Goal: Information Seeking & Learning: Learn about a topic

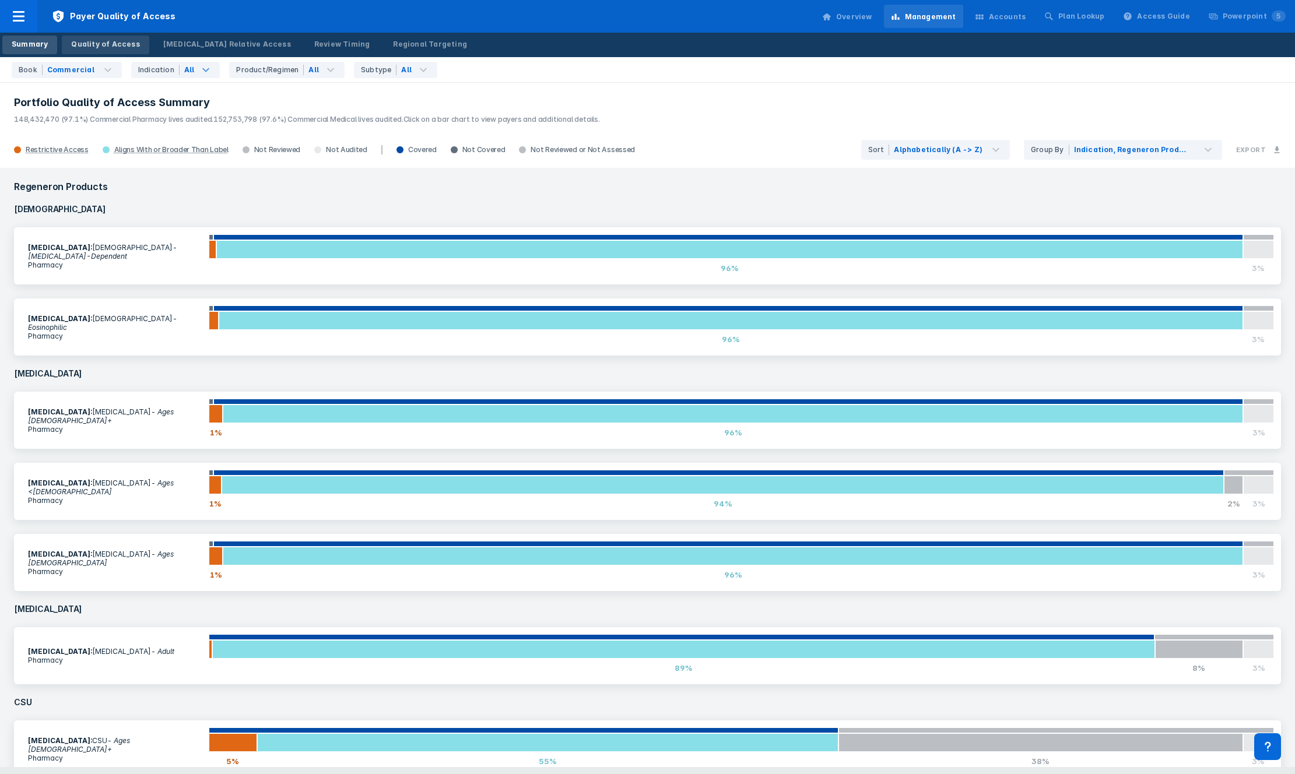
click at [101, 51] on link "Quality of Access" at bounding box center [105, 45] width 87 height 19
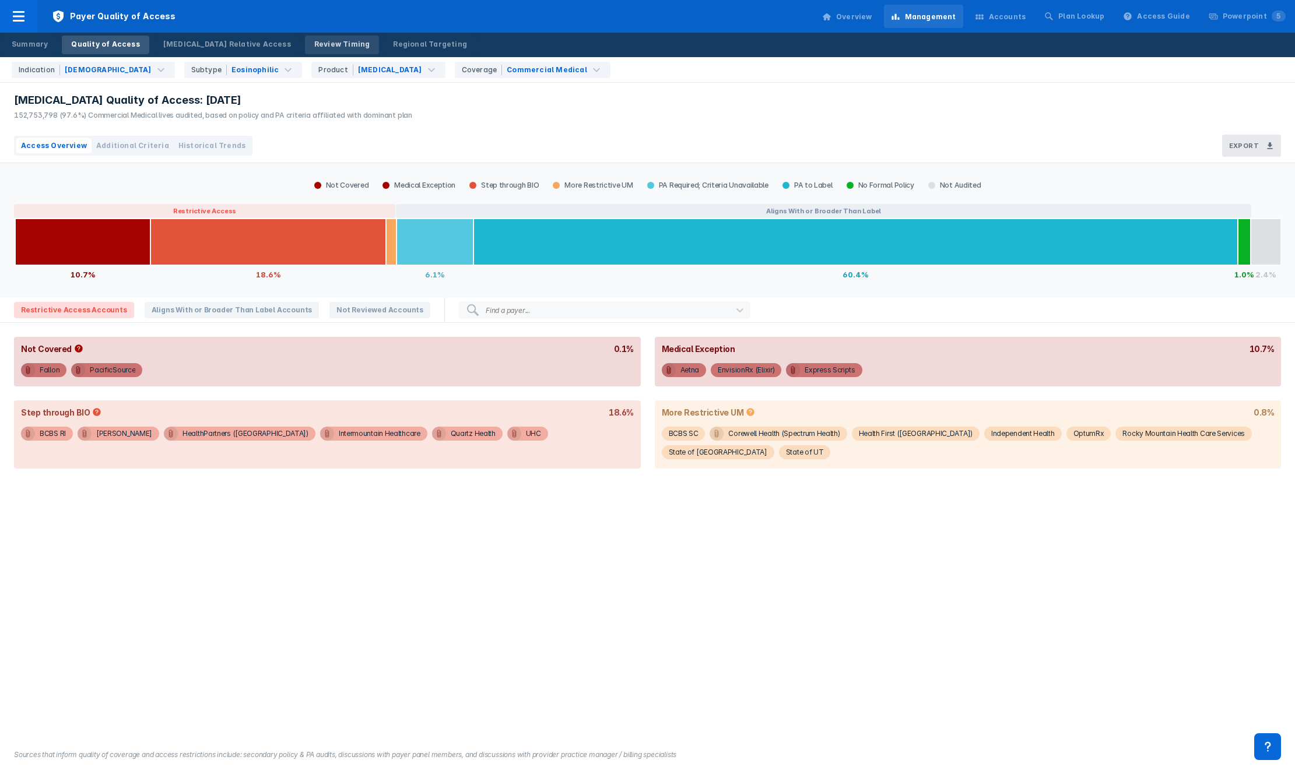
click at [314, 42] on div "Review Timing" at bounding box center [342, 44] width 56 height 10
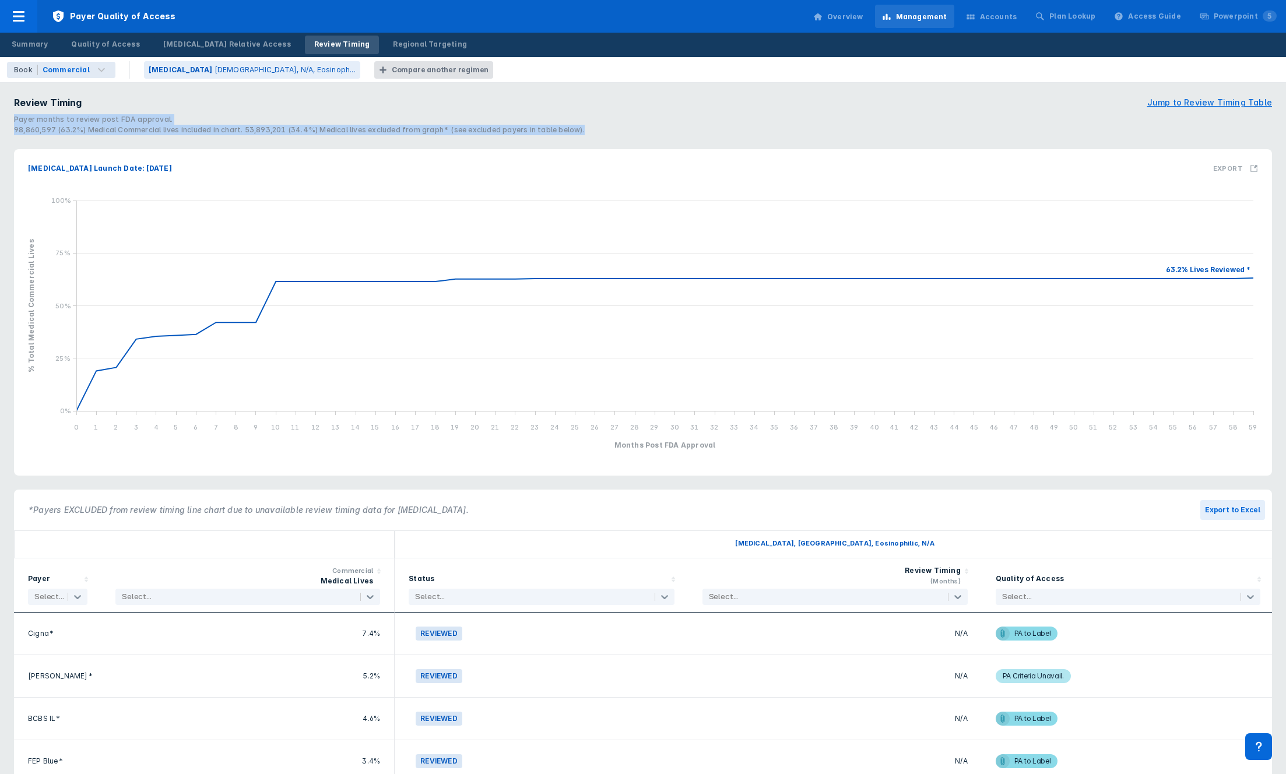
drag, startPoint x: 198, startPoint y: 141, endPoint x: 198, endPoint y: 110, distance: 31.5
click at [198, 110] on section "Review Timing Jump to Review Timing Table Payer months to review post FDA appro…" at bounding box center [643, 116] width 1272 height 54
click at [198, 110] on h4 "Payer months to review post FDA approval. 98,860,597 (63.2%) Medical Commercial…" at bounding box center [643, 123] width 1258 height 26
click at [207, 132] on h4 "Payer months to review post FDA approval. 98,860,597 (63.2%) Medical Commercial…" at bounding box center [643, 123] width 1258 height 26
click at [207, 132] on div "98,860,597 (63.2%) Medical Commercial lives included in chart. 53,893,201 (34.4…" at bounding box center [643, 130] width 1258 height 10
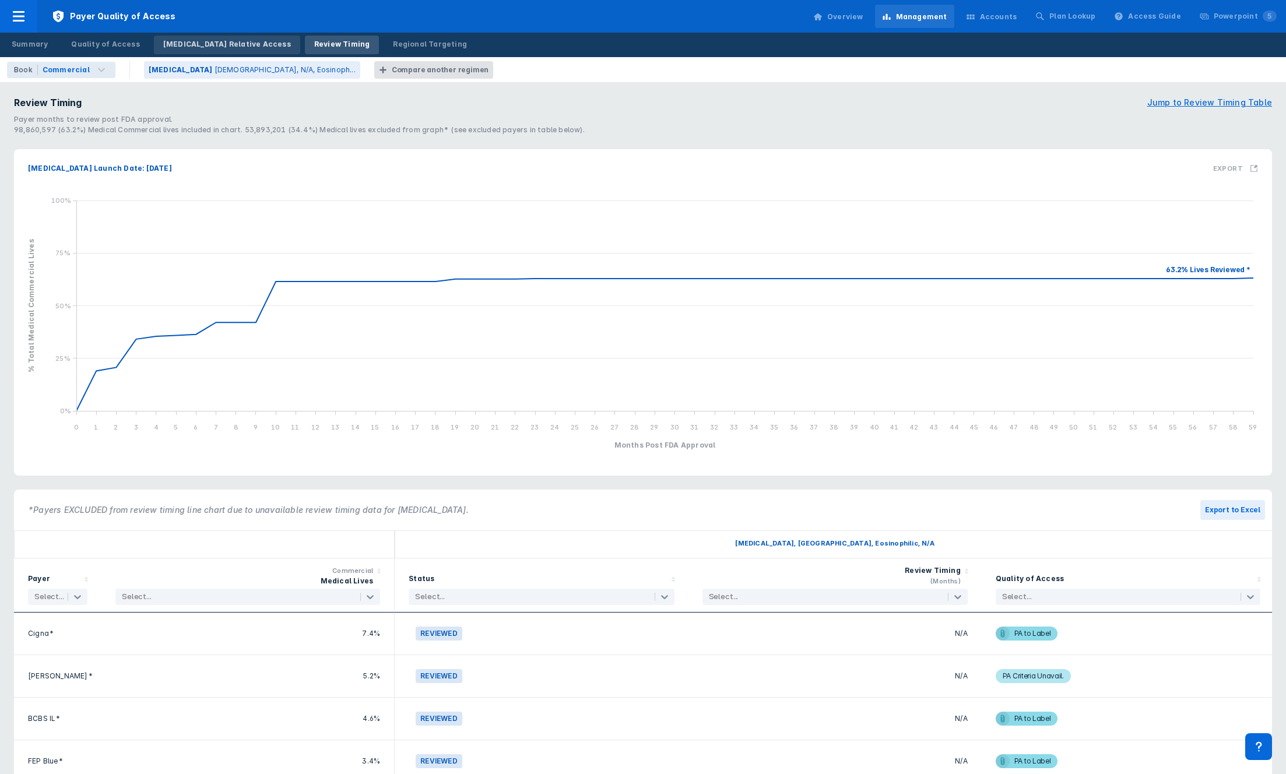
click at [202, 53] on link "[MEDICAL_DATA] Relative Access" at bounding box center [227, 45] width 146 height 19
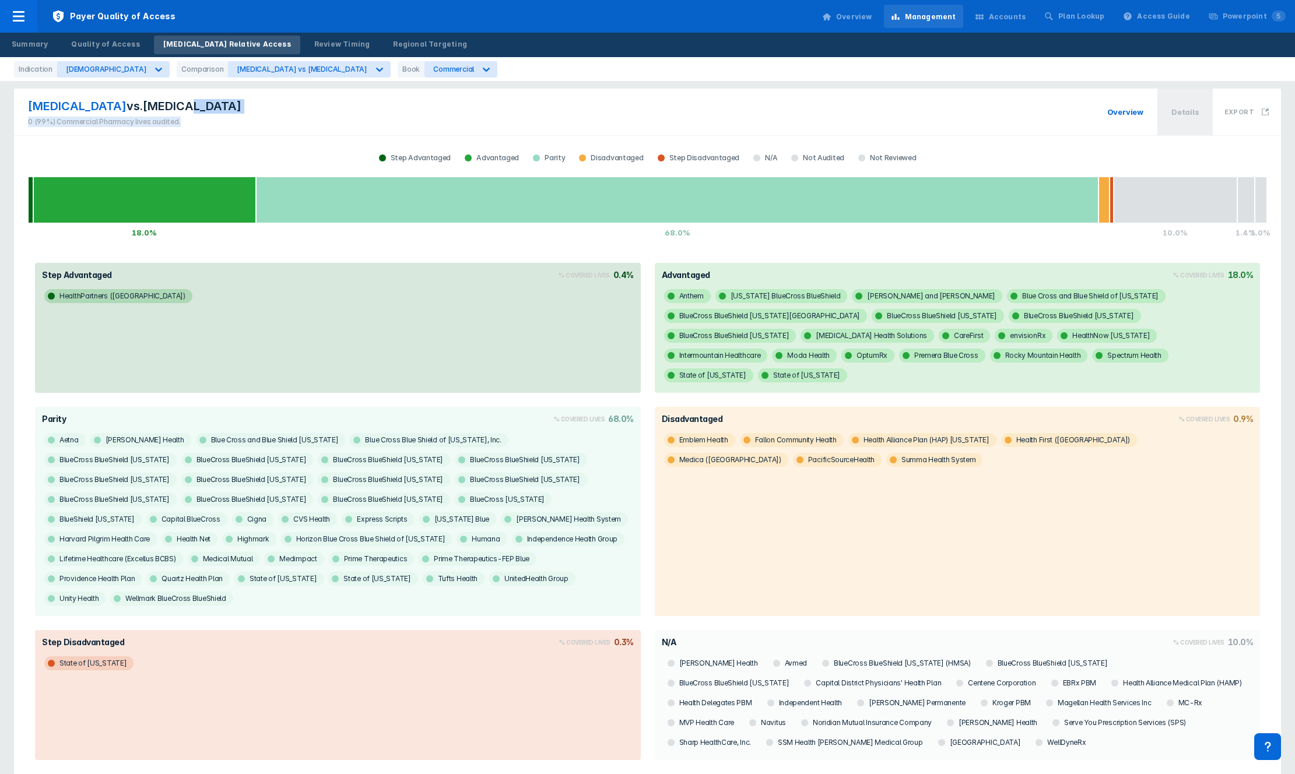
drag, startPoint x: 228, startPoint y: 118, endPoint x: 225, endPoint y: 109, distance: 9.2
click at [225, 109] on div "[MEDICAL_DATA] vs. [MEDICAL_DATA] 0 (99%) Commercial Pharmacy lives audited. Ov…" at bounding box center [647, 112] width 1267 height 47
click at [226, 109] on div "[MEDICAL_DATA] vs. [MEDICAL_DATA] 0 (99%) Commercial Pharmacy lives audited. Ov…" at bounding box center [647, 112] width 1267 height 47
click at [983, 17] on icon at bounding box center [979, 17] width 8 height 5
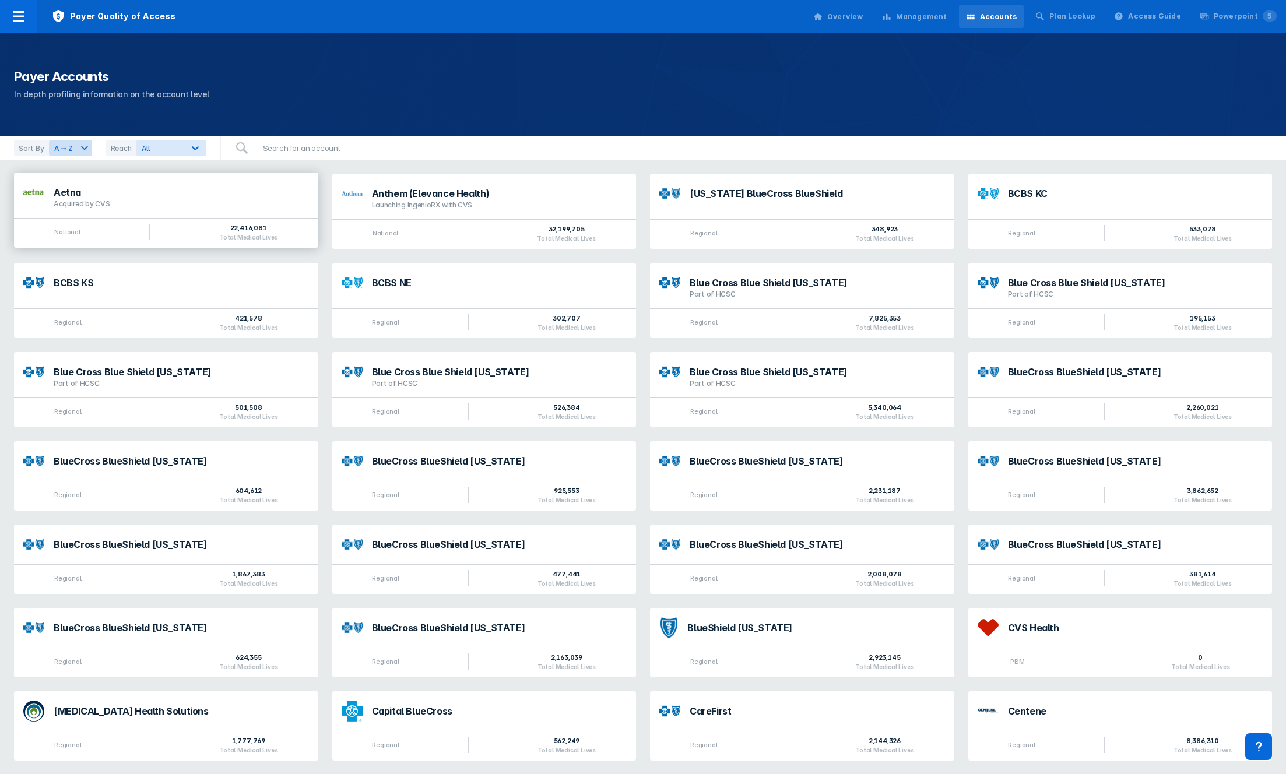
click at [114, 230] on div "National 22,416,081 Total Medical Lives" at bounding box center [166, 233] width 304 height 30
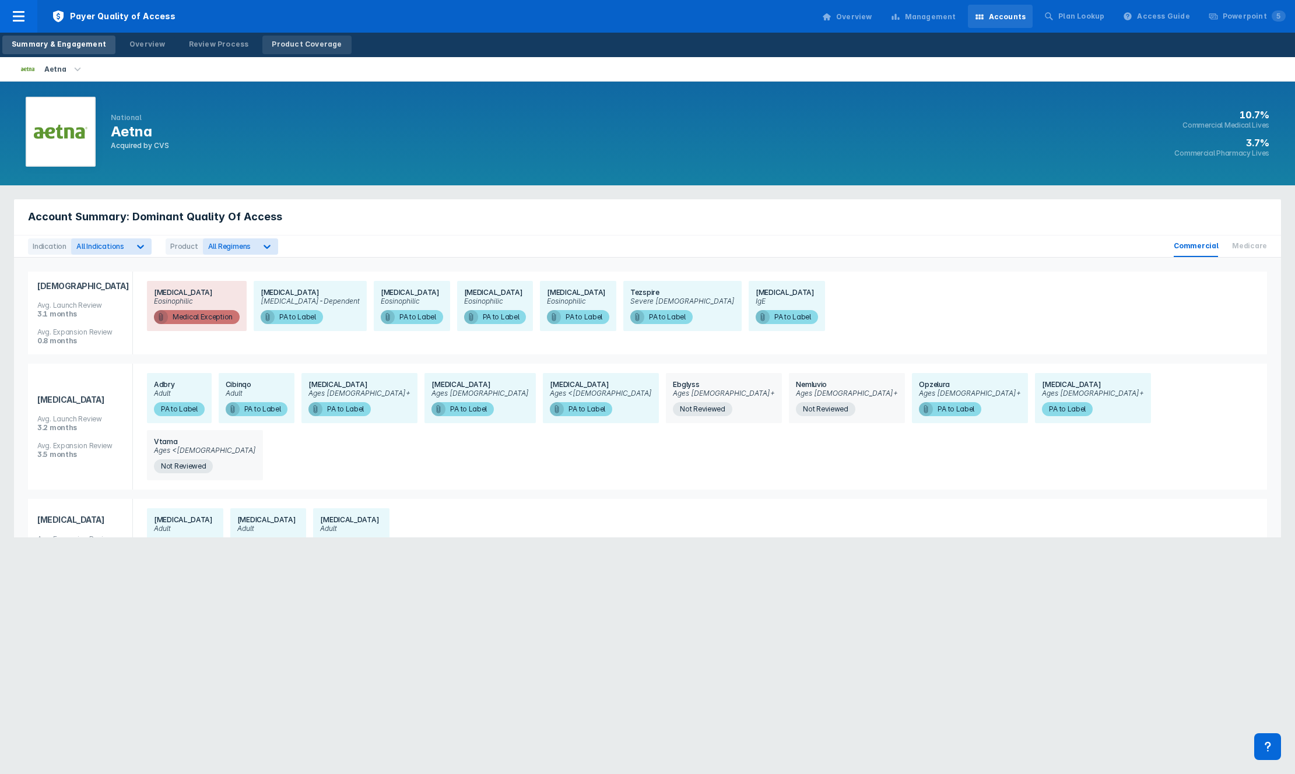
click at [276, 45] on div "Product Coverage" at bounding box center [307, 44] width 70 height 10
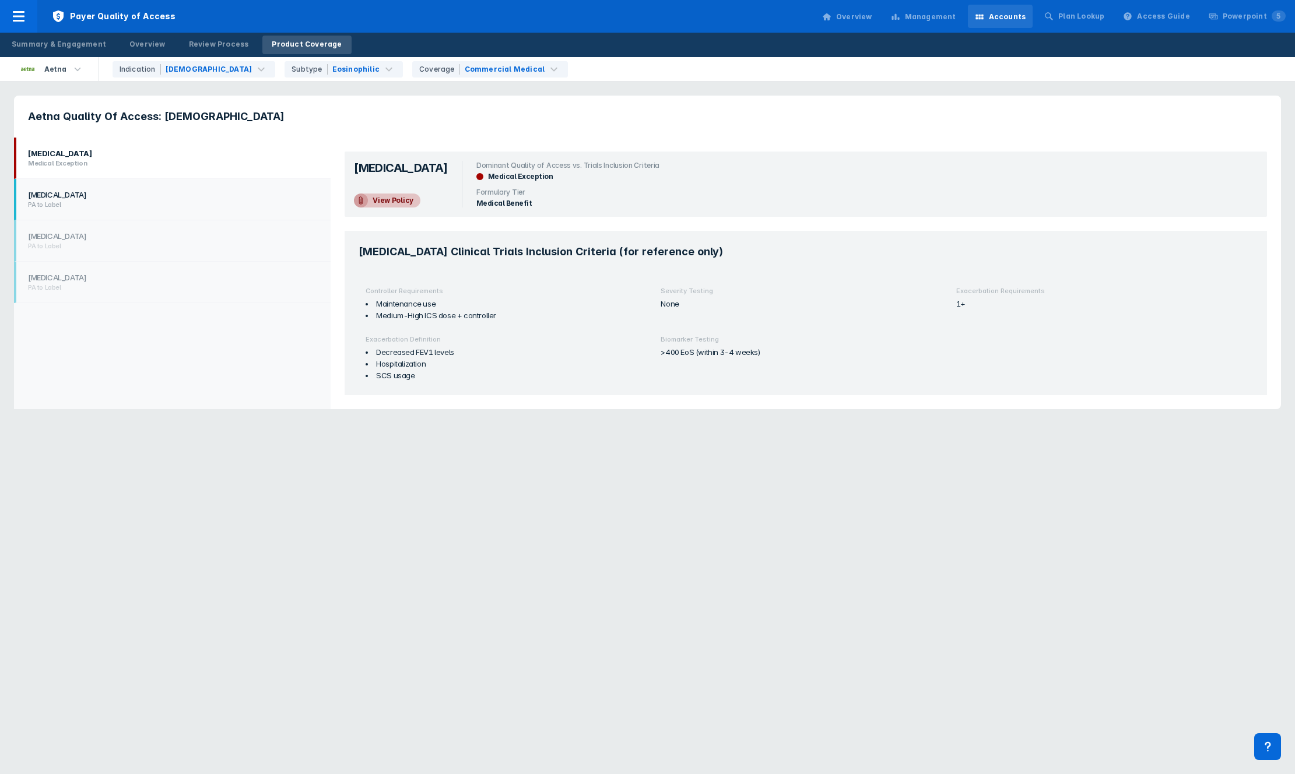
click at [189, 220] on li "[MEDICAL_DATA] PA to Label" at bounding box center [172, 240] width 317 height 41
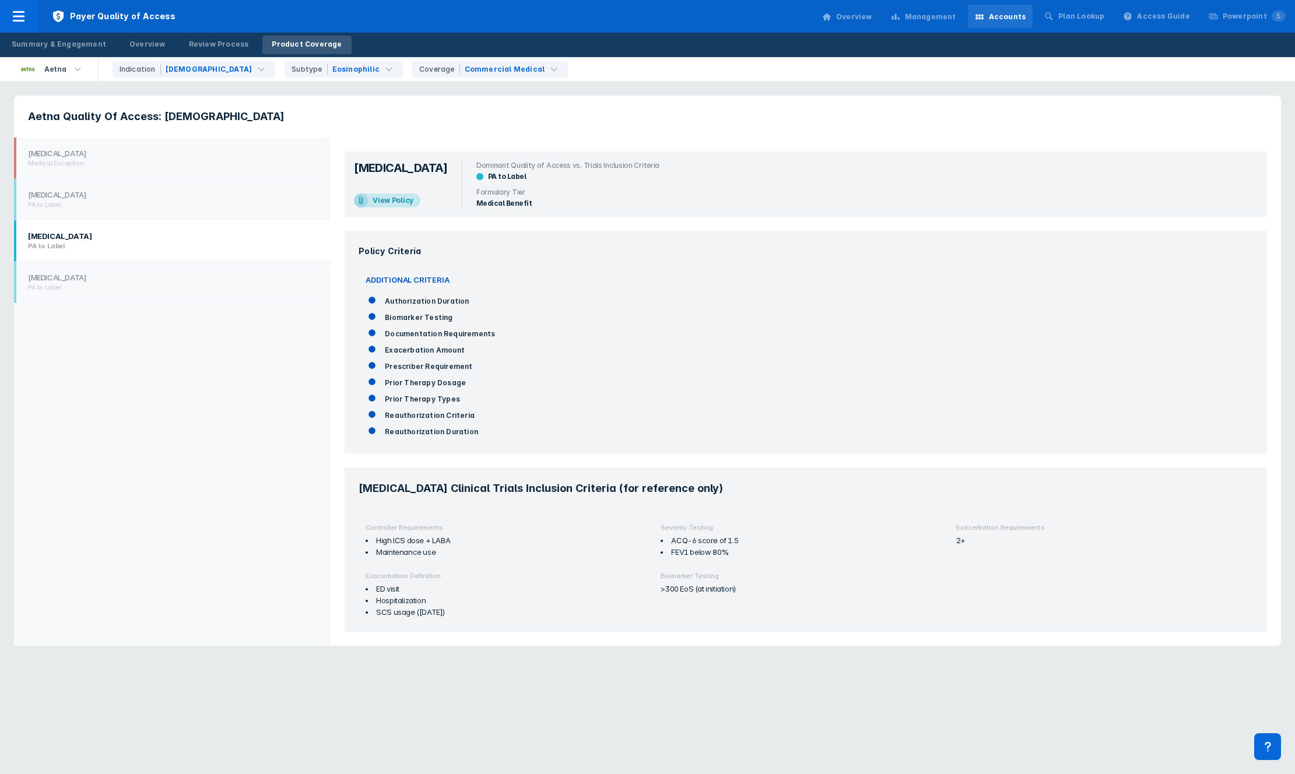
click at [187, 243] on h2 "PA to Label" at bounding box center [170, 246] width 285 height 8
click at [182, 310] on ul "[MEDICAL_DATA] Medical Exception [MEDICAL_DATA] PA to Label [MEDICAL_DATA] PA t…" at bounding box center [172, 392] width 317 height 508
click at [175, 284] on h2 "PA to Label" at bounding box center [170, 287] width 285 height 8
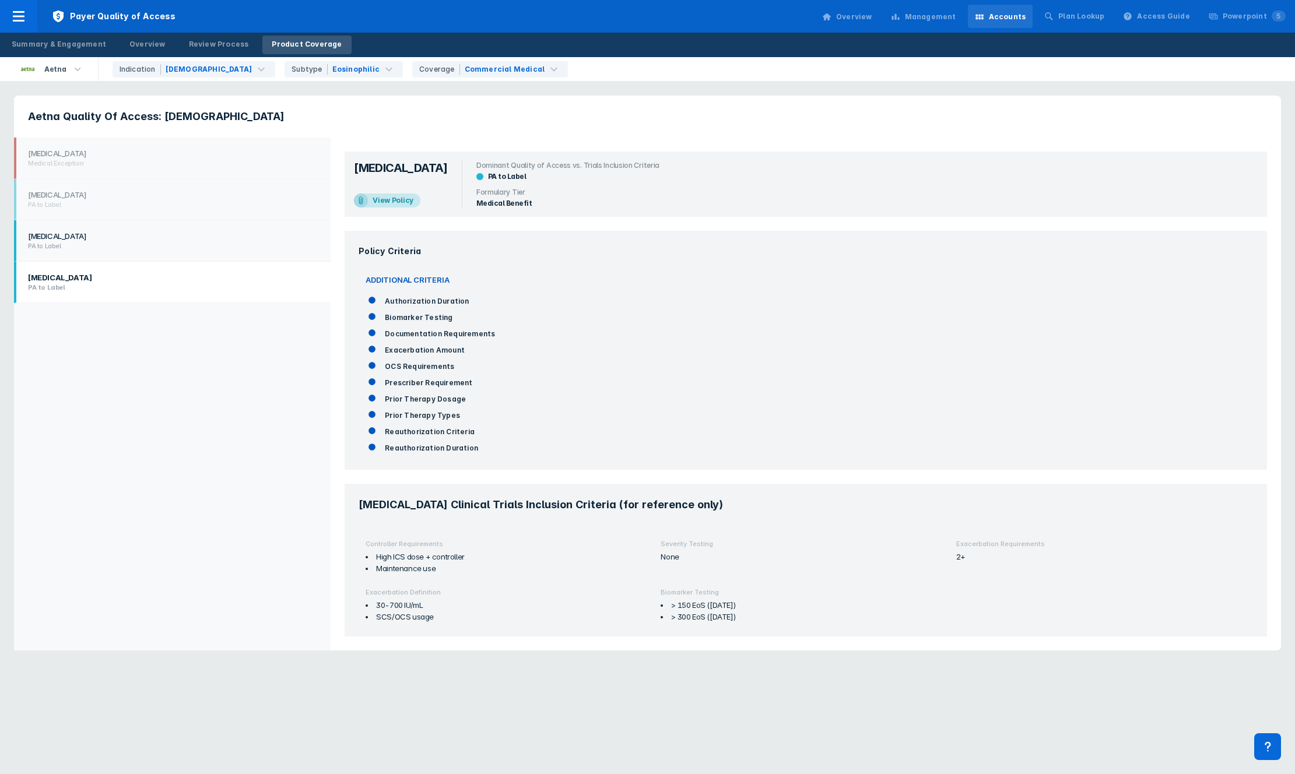
click at [168, 237] on h1 "[MEDICAL_DATA]" at bounding box center [170, 235] width 285 height 9
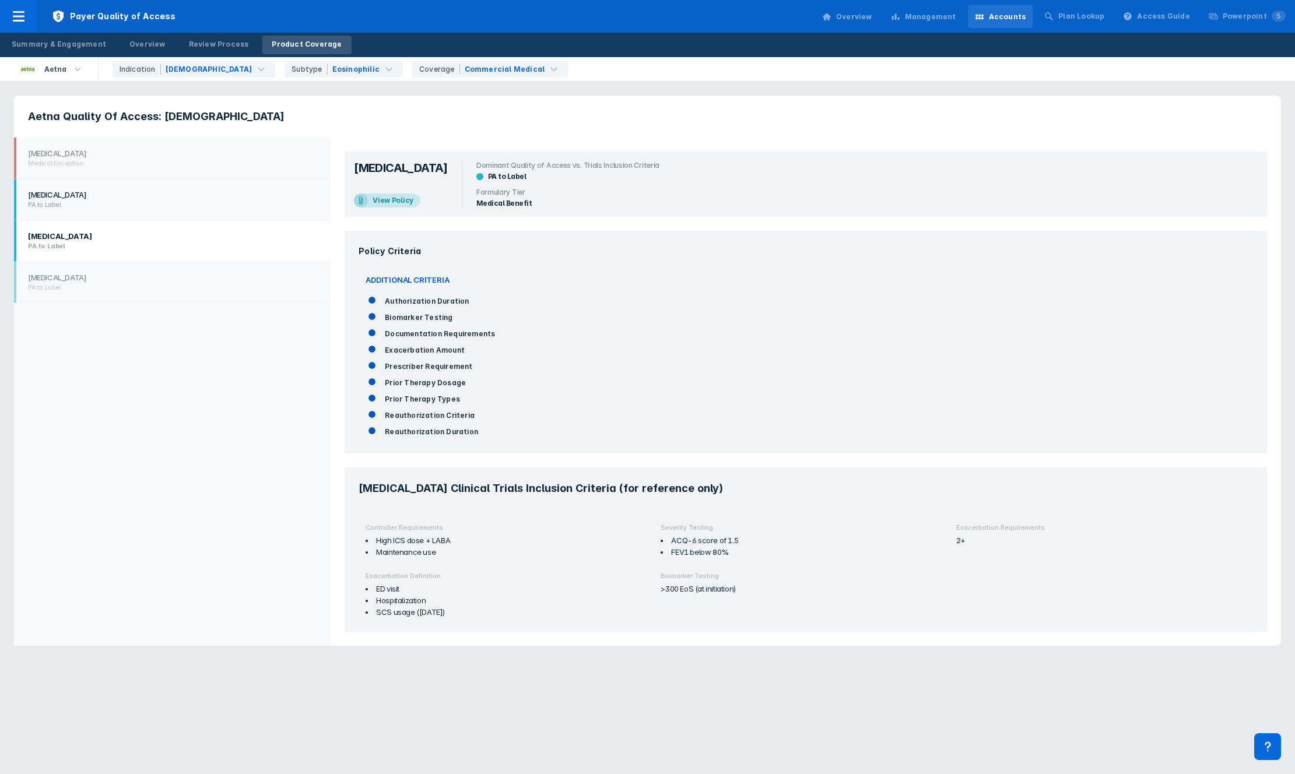
click at [178, 204] on h2 "PA to Label" at bounding box center [170, 205] width 285 height 8
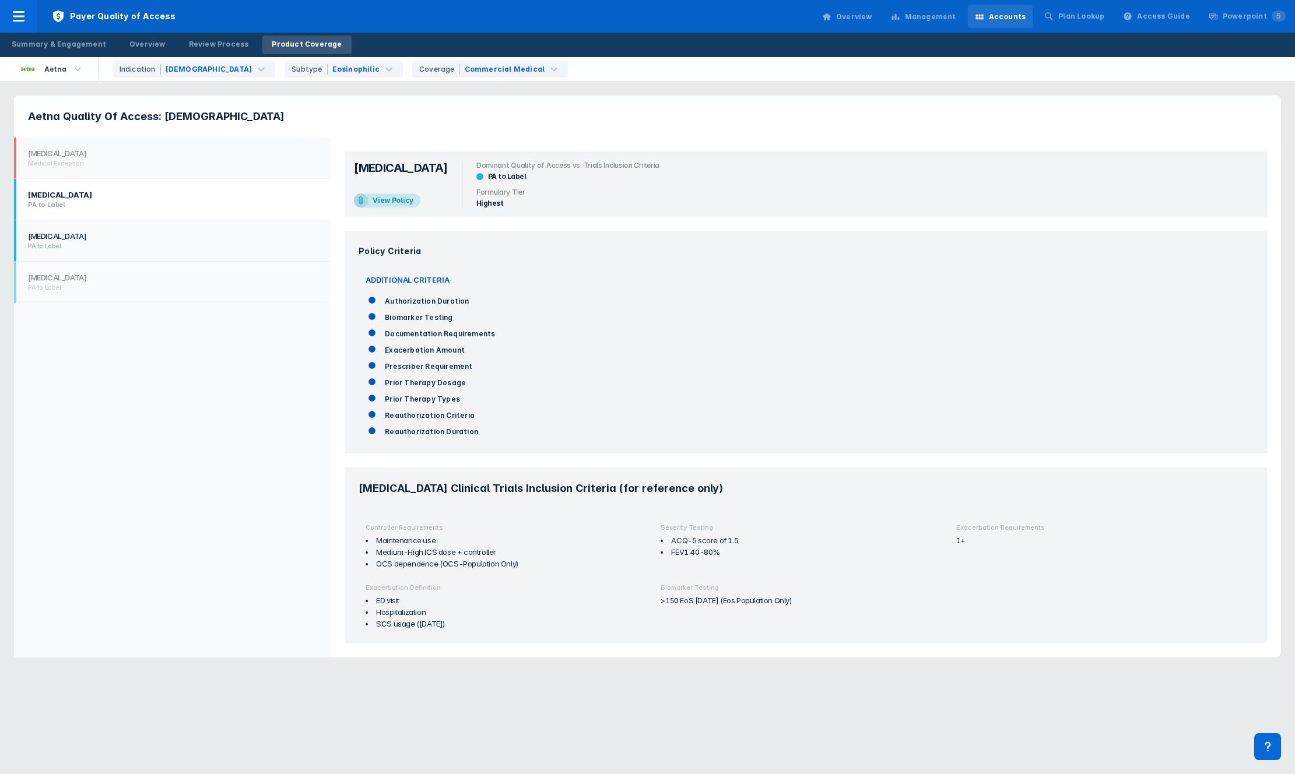
click at [182, 251] on li "[MEDICAL_DATA] PA to Label" at bounding box center [172, 240] width 317 height 41
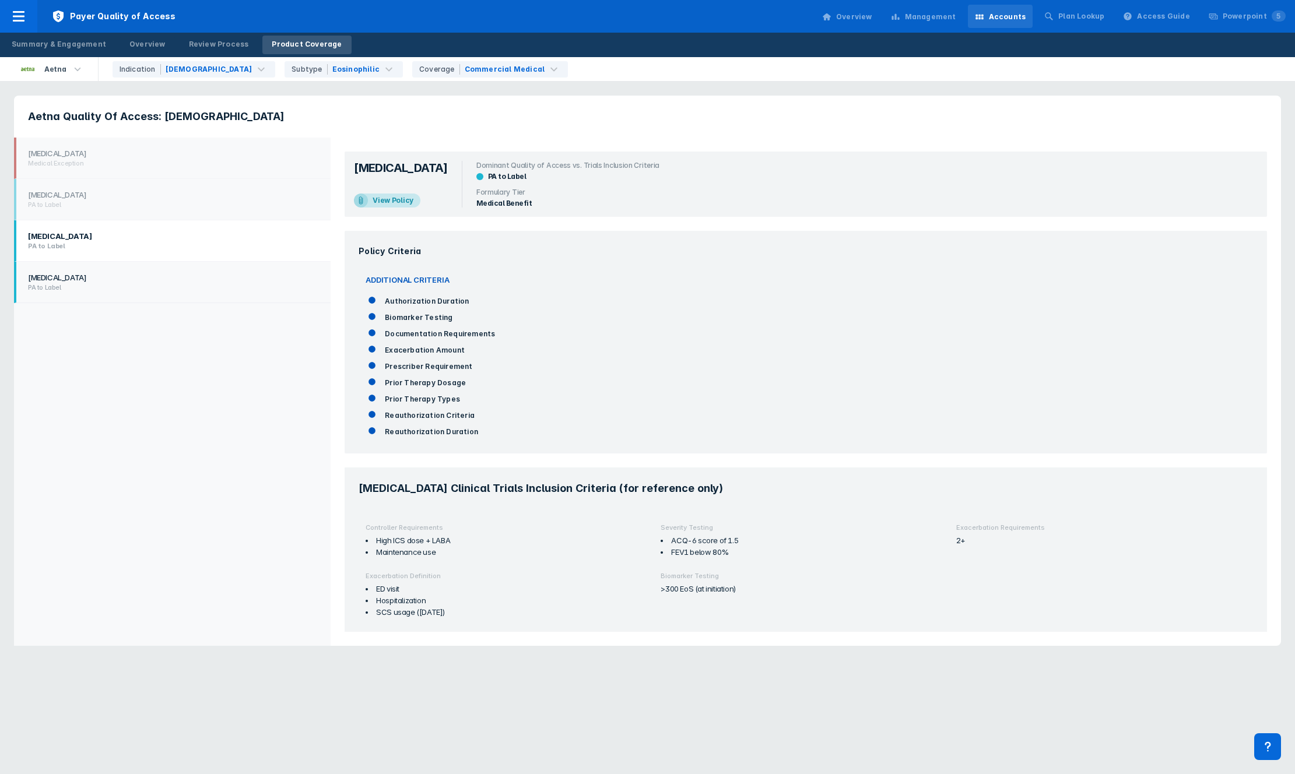
click at [182, 291] on h2 "PA to Label" at bounding box center [170, 287] width 285 height 8
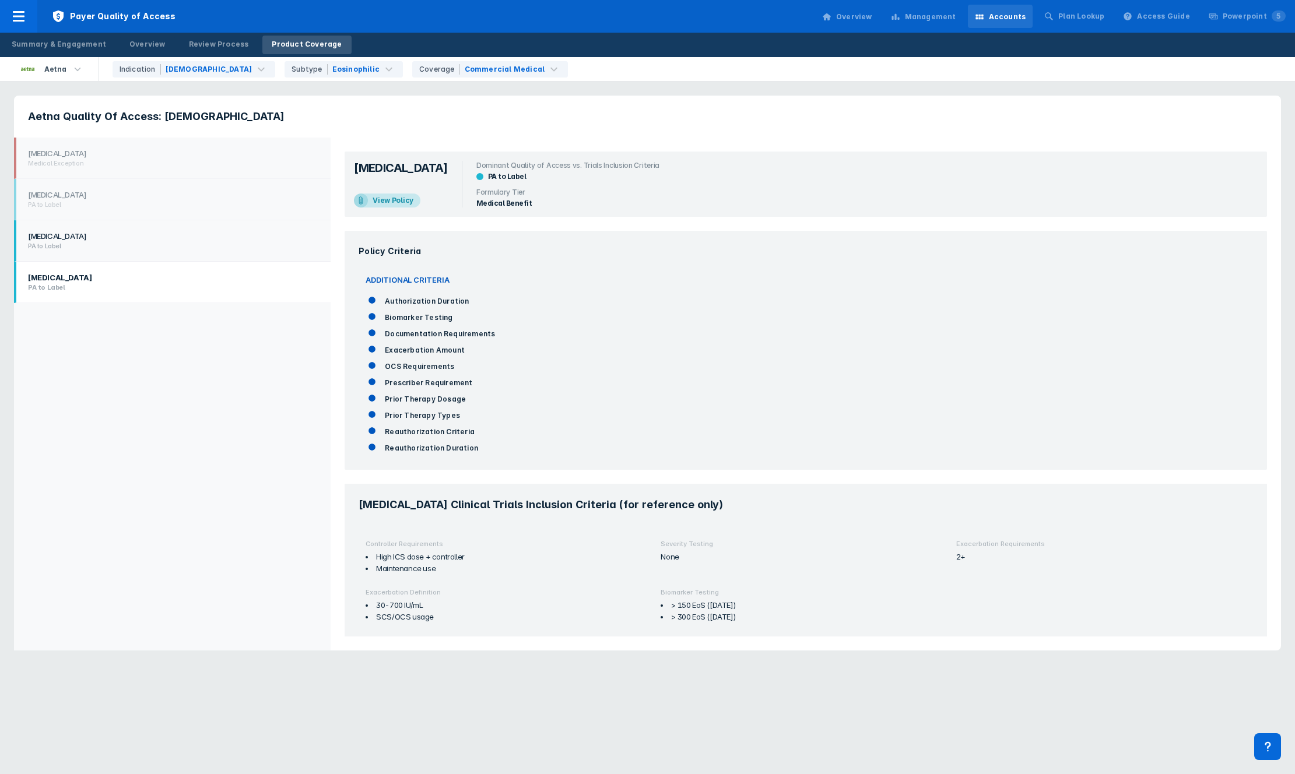
click at [182, 235] on h1 "[MEDICAL_DATA]" at bounding box center [170, 235] width 285 height 9
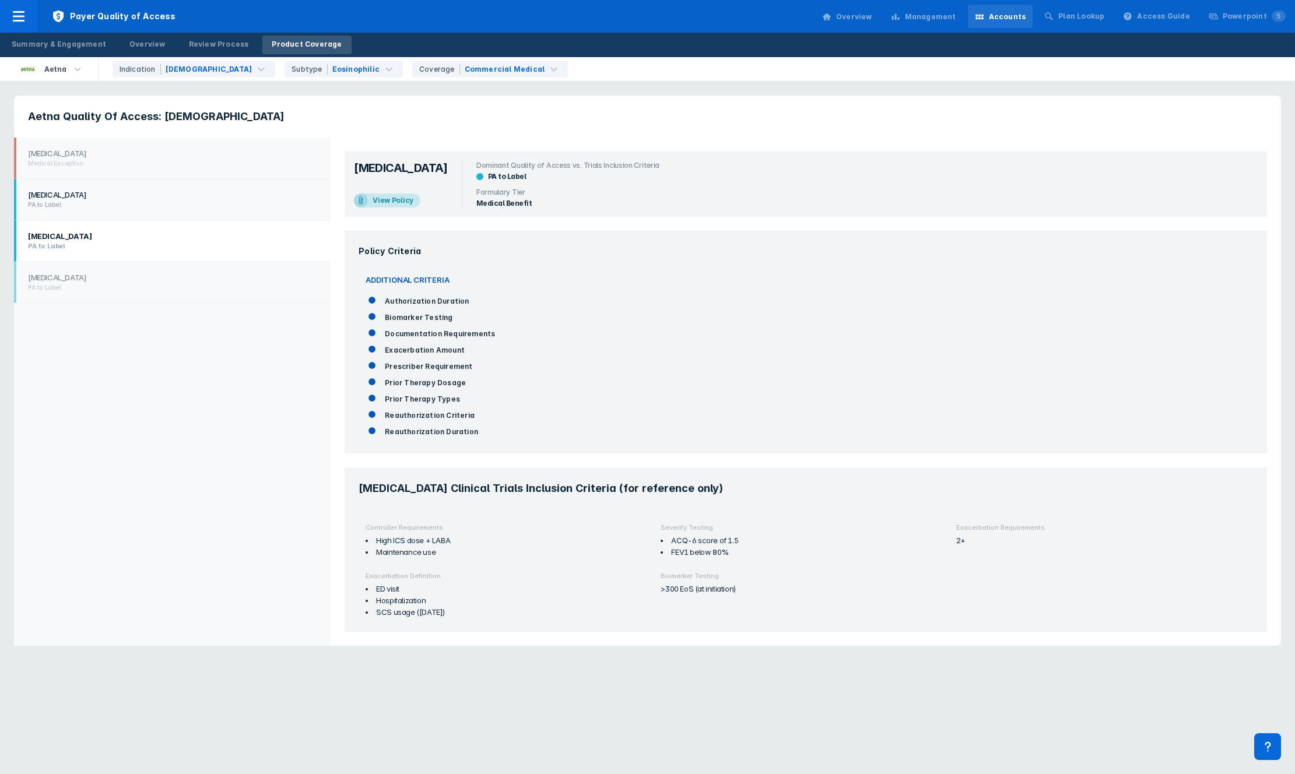
click at [182, 190] on h1 "[MEDICAL_DATA]" at bounding box center [170, 194] width 285 height 9
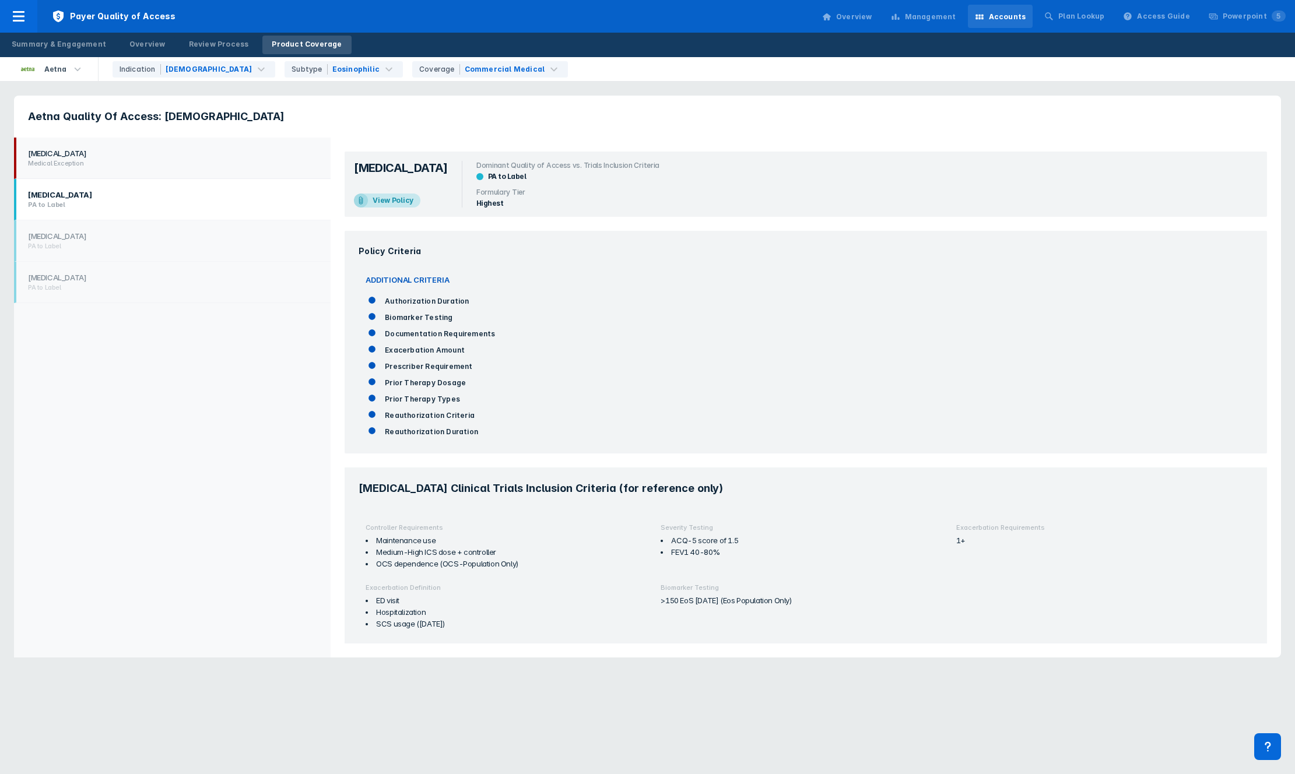
click at [182, 153] on h1 "[MEDICAL_DATA]" at bounding box center [170, 153] width 285 height 9
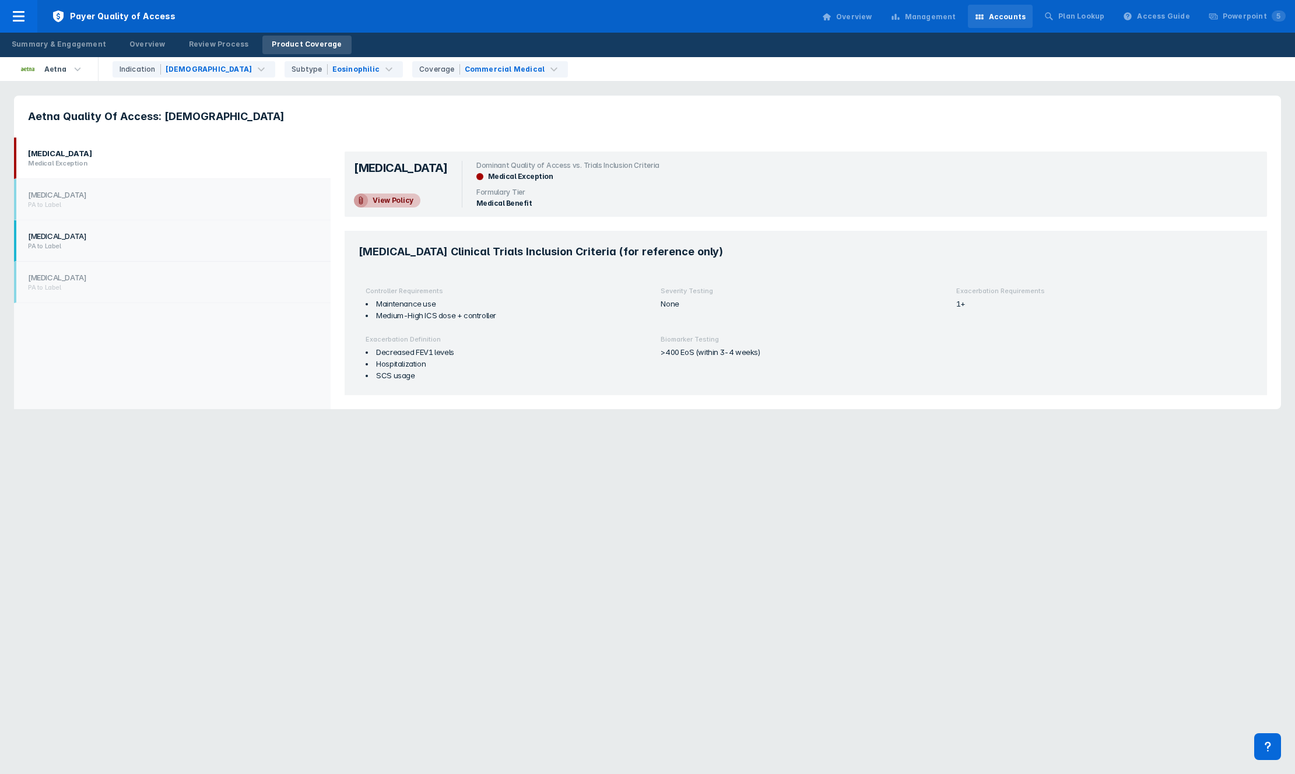
click at [192, 224] on li "[MEDICAL_DATA] PA to Label" at bounding box center [172, 240] width 317 height 41
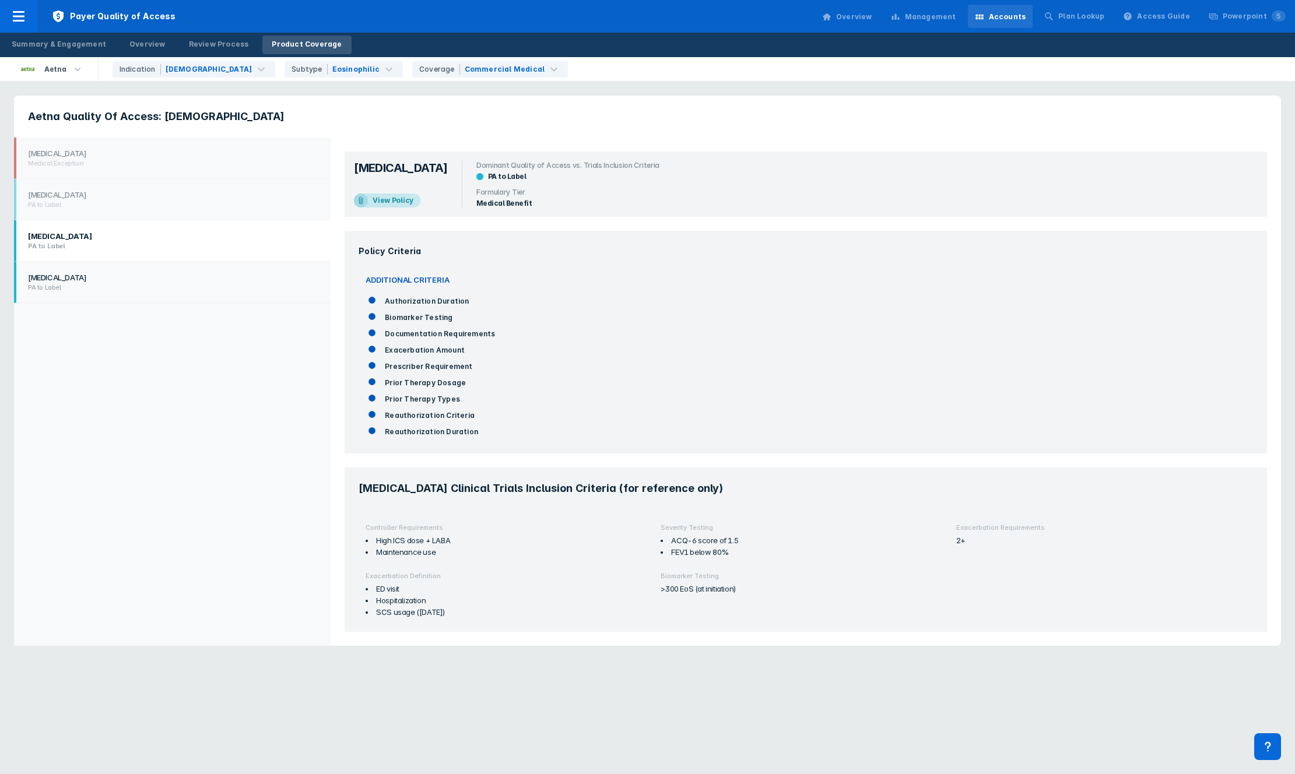
click at [170, 288] on h2 "PA to Label" at bounding box center [170, 287] width 285 height 8
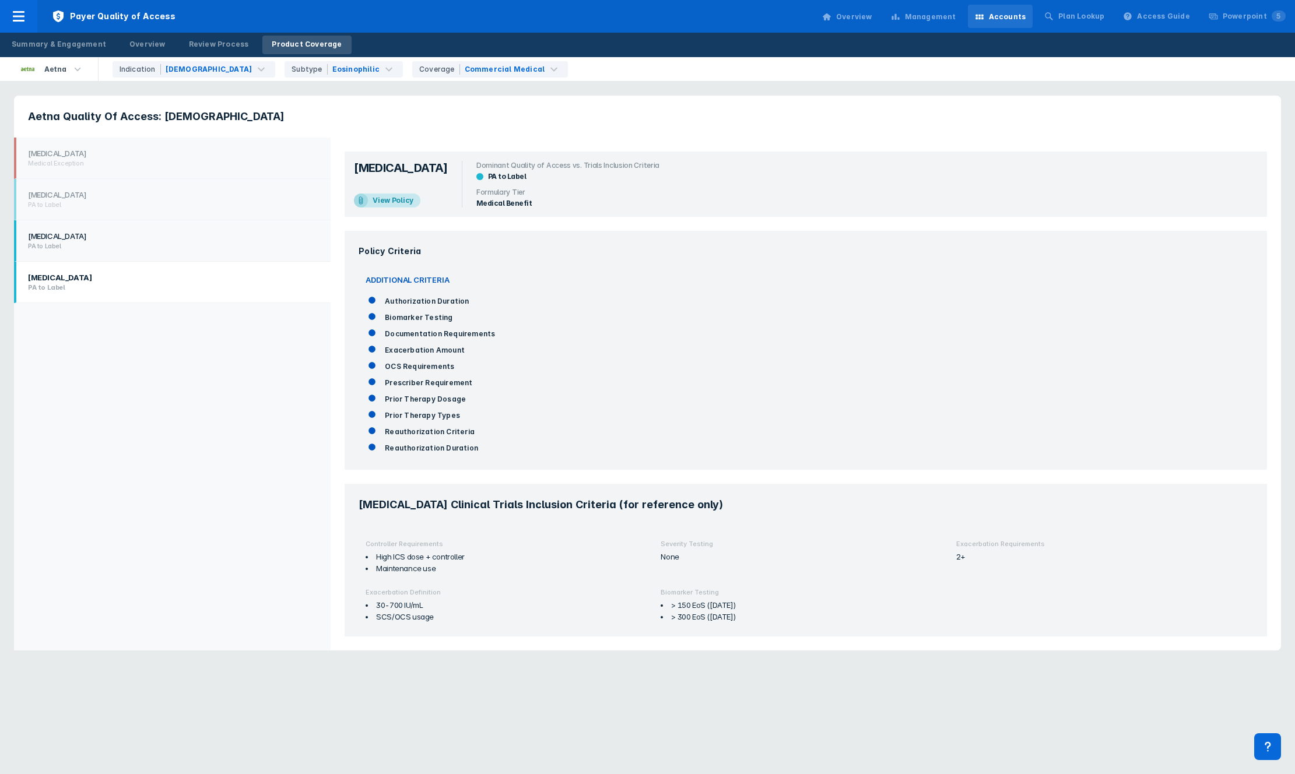
click at [188, 243] on h2 "PA to Label" at bounding box center [170, 246] width 285 height 8
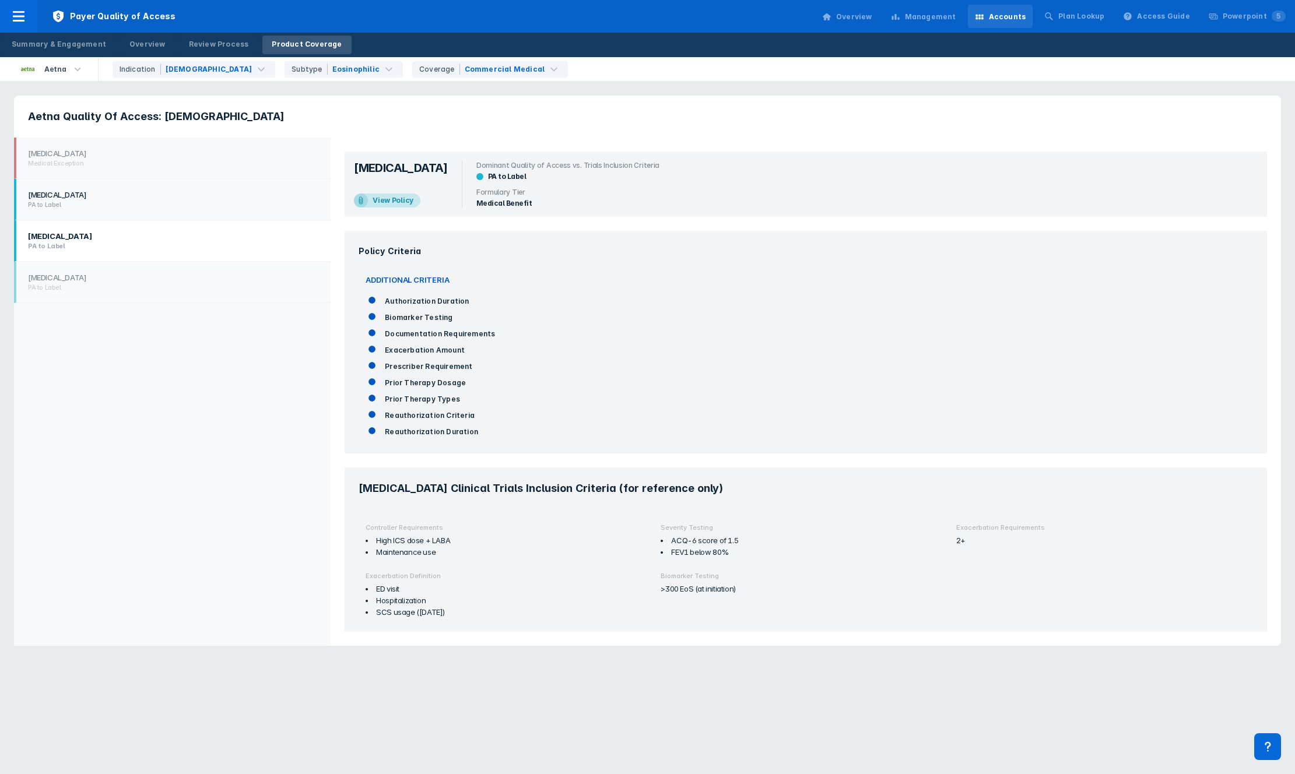
click at [193, 212] on li "[MEDICAL_DATA] PA to Label" at bounding box center [172, 199] width 317 height 41
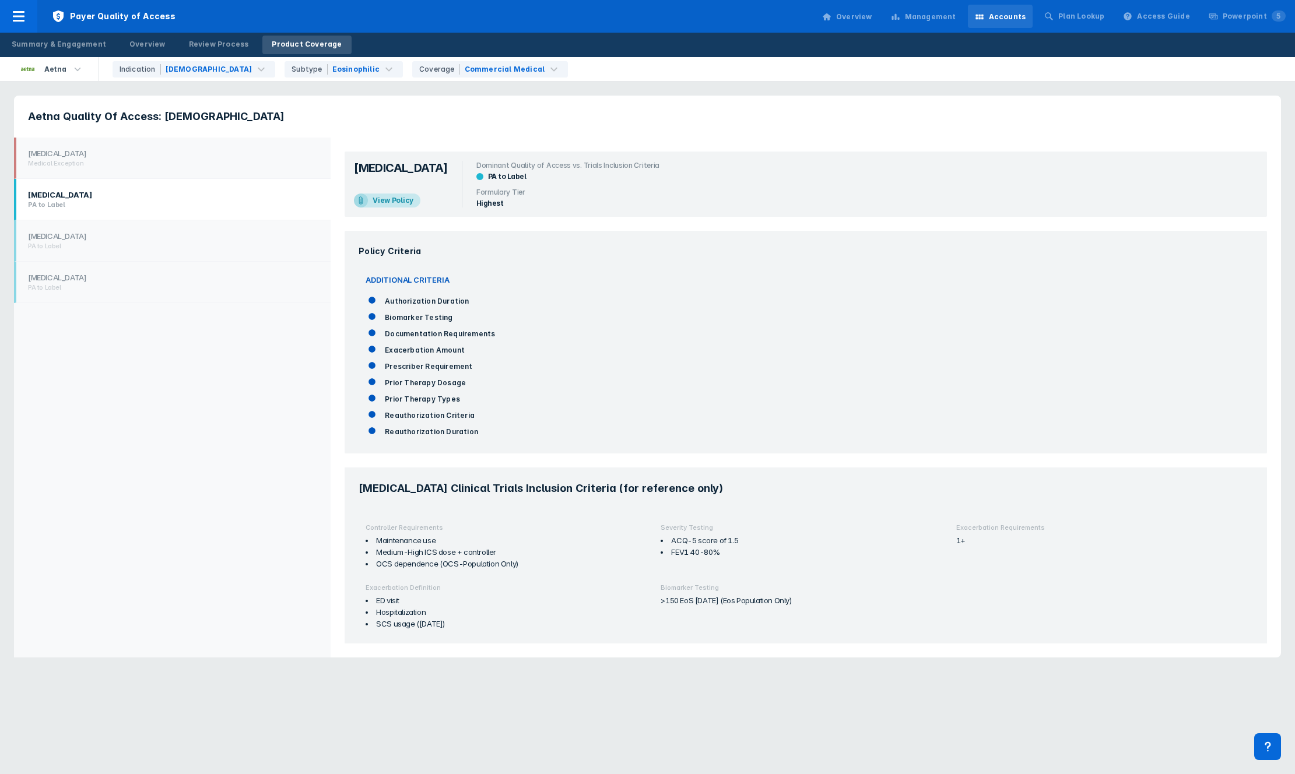
click at [203, 182] on li "[MEDICAL_DATA] PA to Label" at bounding box center [172, 199] width 317 height 41
click at [195, 146] on li "[MEDICAL_DATA] Medical Exception" at bounding box center [172, 158] width 317 height 41
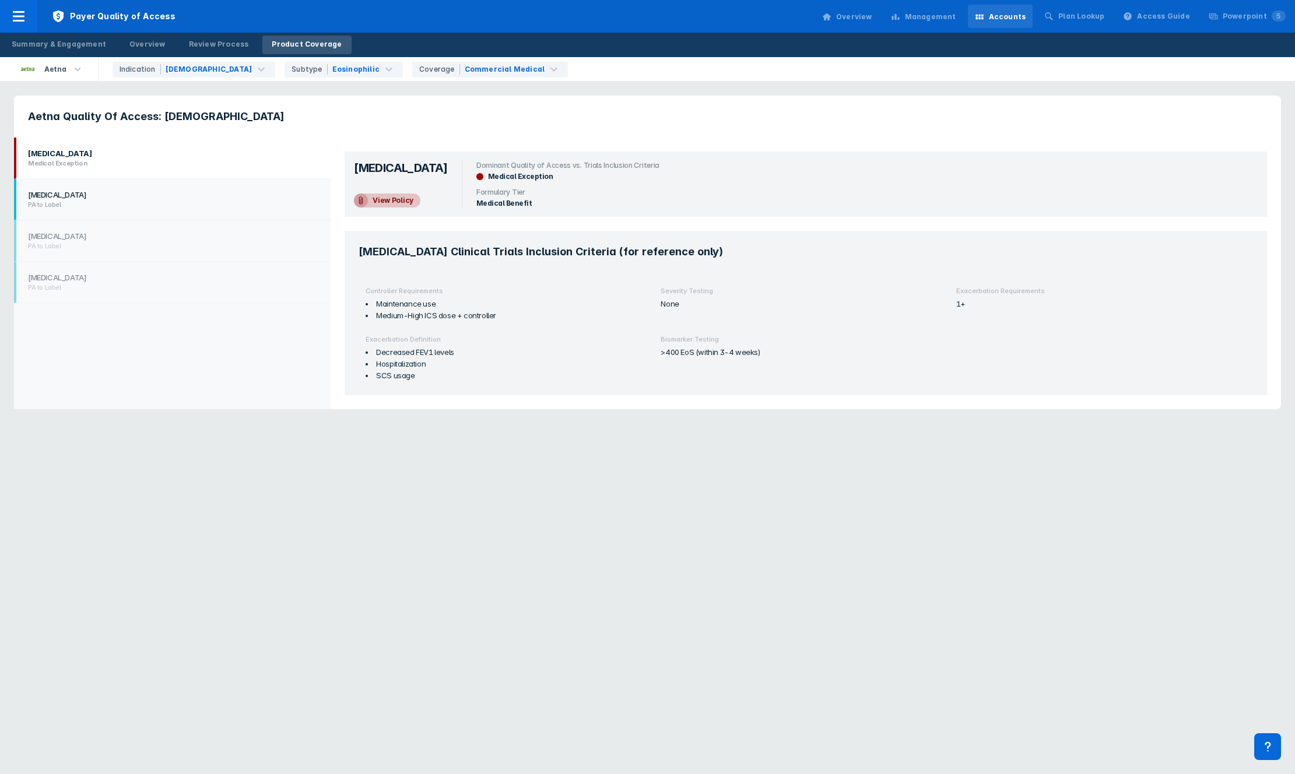
click at [163, 196] on h1 "[MEDICAL_DATA]" at bounding box center [170, 194] width 285 height 9
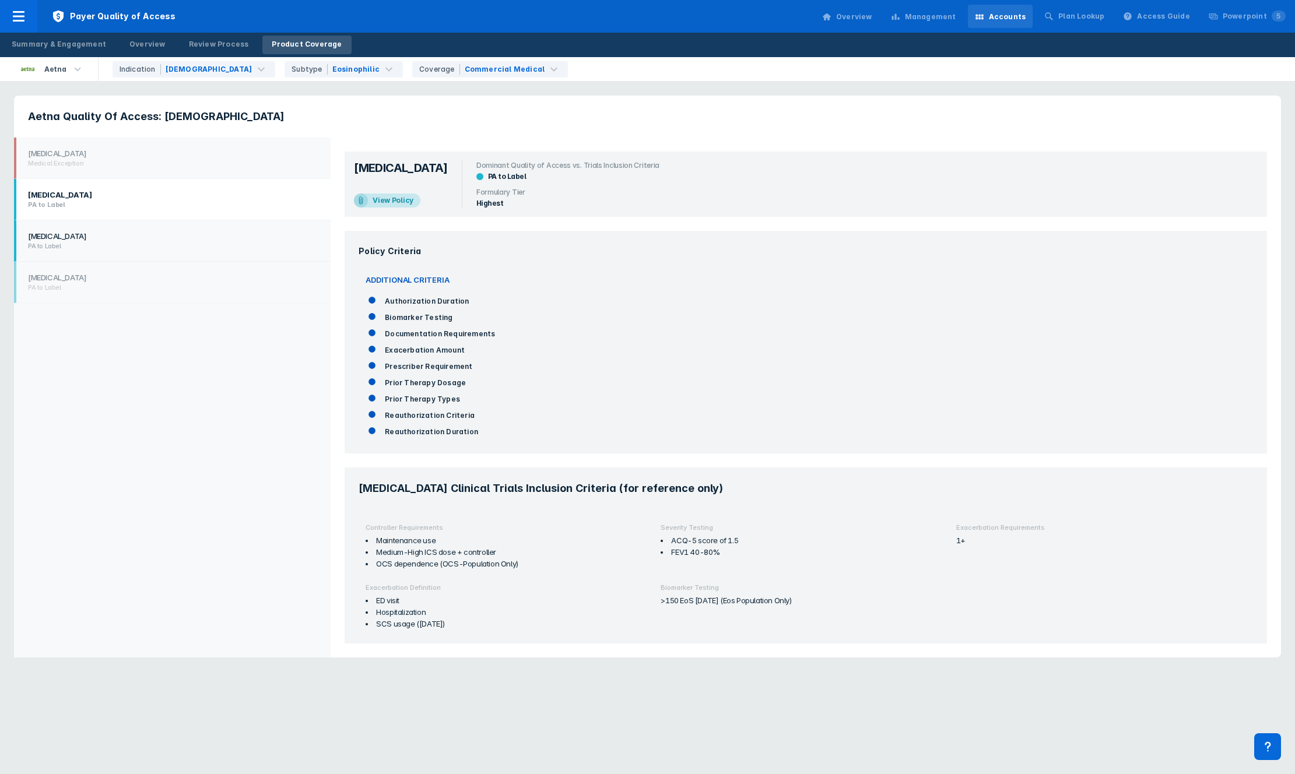
click at [149, 230] on li "[MEDICAL_DATA] PA to Label" at bounding box center [172, 240] width 317 height 41
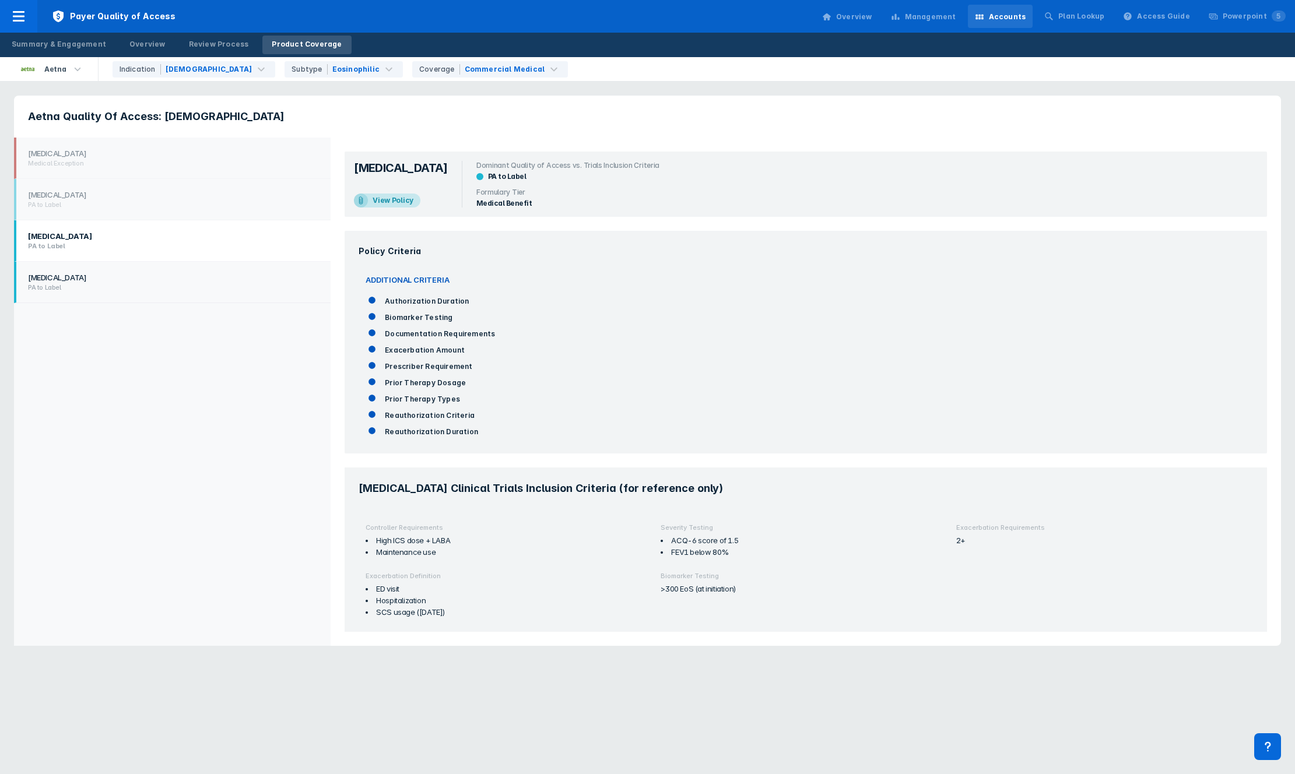
click at [150, 271] on li "[MEDICAL_DATA] PA to Label" at bounding box center [172, 282] width 317 height 41
